Goal: Information Seeking & Learning: Learn about a topic

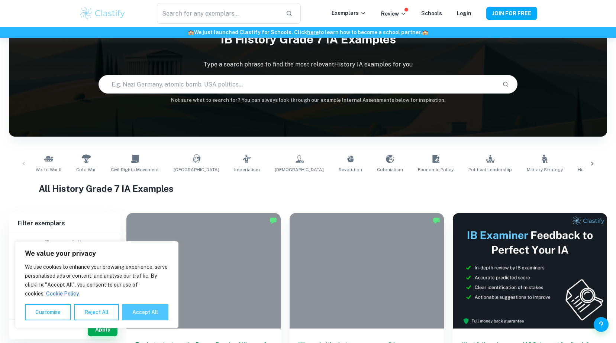
click at [142, 313] on button "Accept All" at bounding box center [145, 312] width 46 height 16
checkbox input "true"
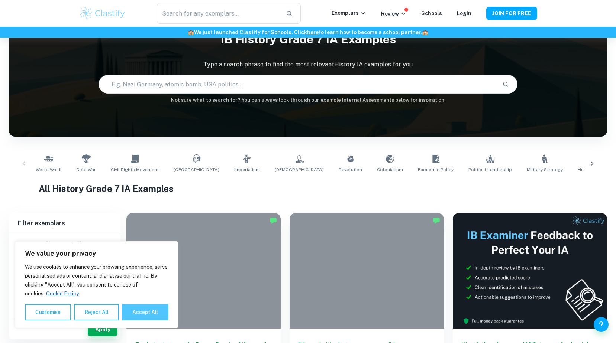
checkbox input "true"
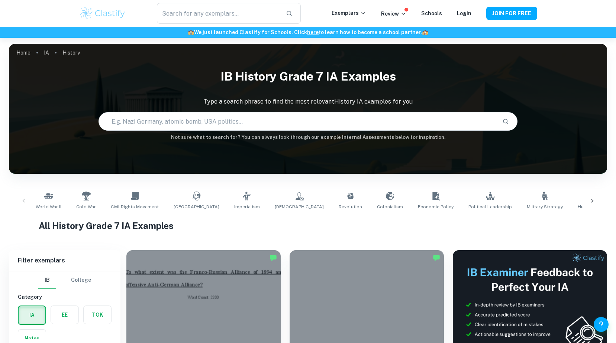
click at [301, 116] on input "text" at bounding box center [297, 121] width 397 height 21
type input "collapse of the soviet union"
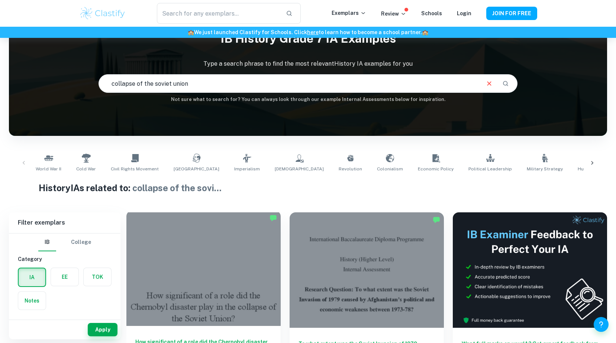
scroll to position [75, 0]
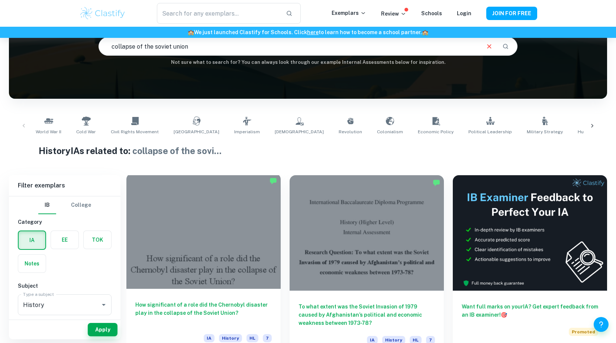
click at [224, 311] on h6 "How significant of a role did the Chernobyl disaster play in the collapse of th…" at bounding box center [203, 313] width 136 height 25
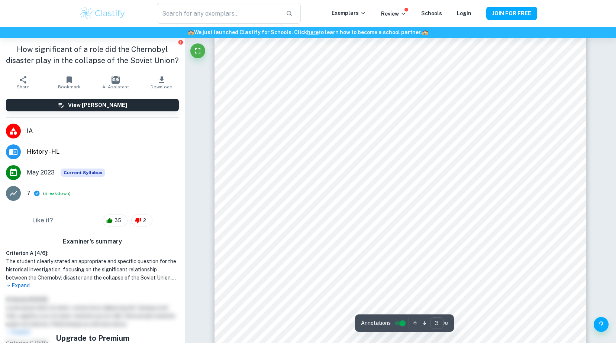
scroll to position [1338, 0]
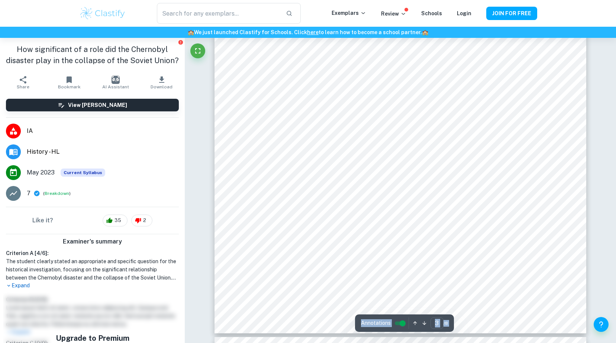
scroll to position [1450, 0]
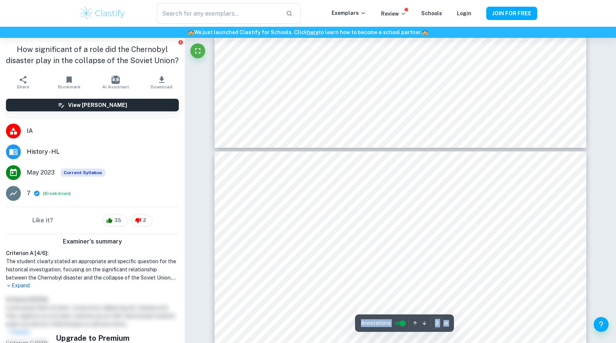
type input "4"
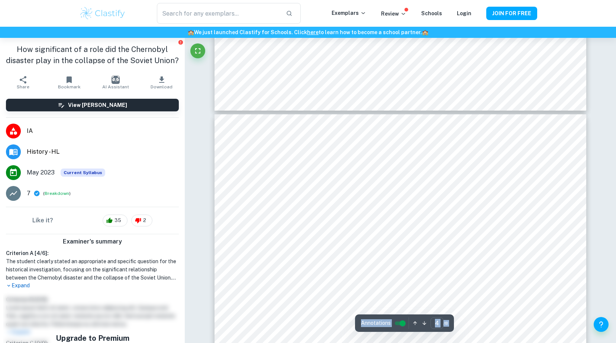
scroll to position [1673, 0]
